Goal: Information Seeking & Learning: Learn about a topic

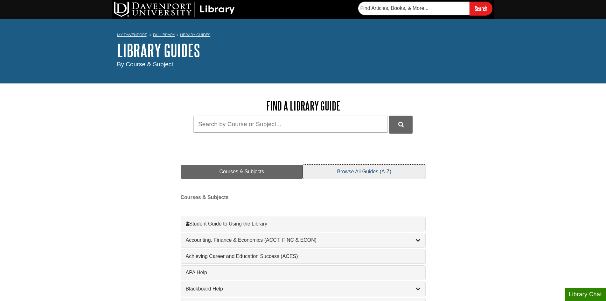
click at [352, 168] on link "Browse All Guides (A-Z)" at bounding box center [364, 171] width 122 height 14
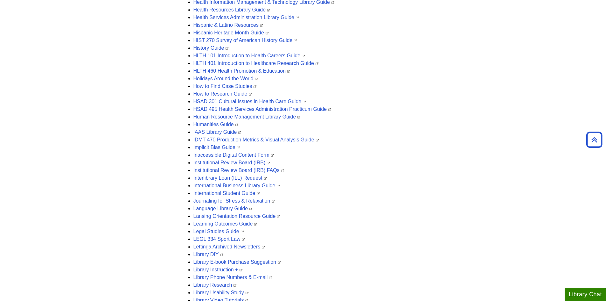
scroll to position [846, 0]
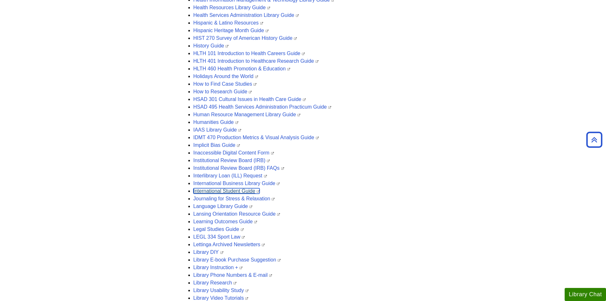
click at [238, 190] on link "International Student Guide" at bounding box center [226, 190] width 66 height 5
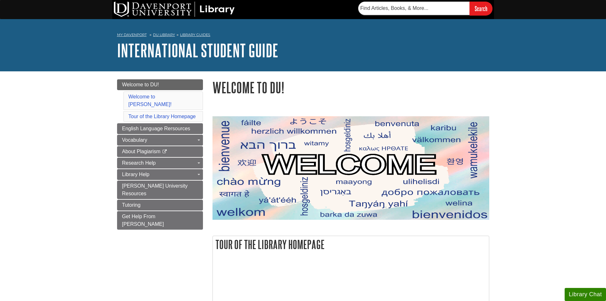
drag, startPoint x: 213, startPoint y: 83, endPoint x: 213, endPoint y: 87, distance: 3.5
click at [213, 87] on h1 "Welcome to DU!" at bounding box center [351, 87] width 277 height 16
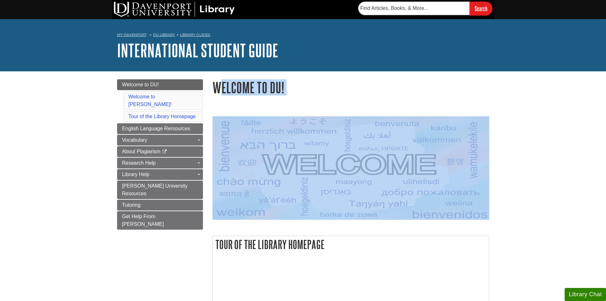
drag, startPoint x: 217, startPoint y: 89, endPoint x: 219, endPoint y: 124, distance: 35.4
click at [219, 124] on div "Welcome to DU! Tour of the Library Homepage Watch our video on how to find all …" at bounding box center [351, 281] width 277 height 404
drag, startPoint x: 216, startPoint y: 89, endPoint x: 216, endPoint y: 102, distance: 12.4
click at [216, 102] on div "Welcome to DU! Tour of the Library Homepage Watch our video on how to find all …" at bounding box center [351, 281] width 277 height 404
click at [216, 102] on div "Tour of the Library Homepage Watch our video on how to find all the resources t…" at bounding box center [351, 292] width 286 height 381
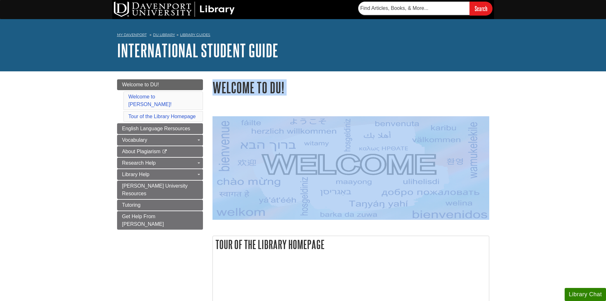
click at [218, 106] on div "Tour of the Library Homepage Watch our video on how to find all the resources t…" at bounding box center [351, 292] width 286 height 381
drag, startPoint x: 213, startPoint y: 86, endPoint x: 504, endPoint y: 214, distance: 317.5
copy div "Welcome to DU!"
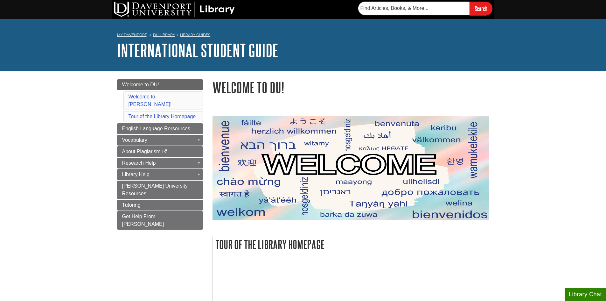
click at [136, 202] on span "Tutoring" at bounding box center [131, 204] width 18 height 5
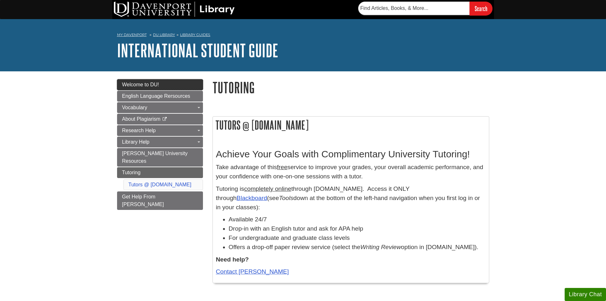
click at [153, 83] on span "Welcome to DU!" at bounding box center [140, 84] width 37 height 5
